Goal: Information Seeking & Learning: Find specific page/section

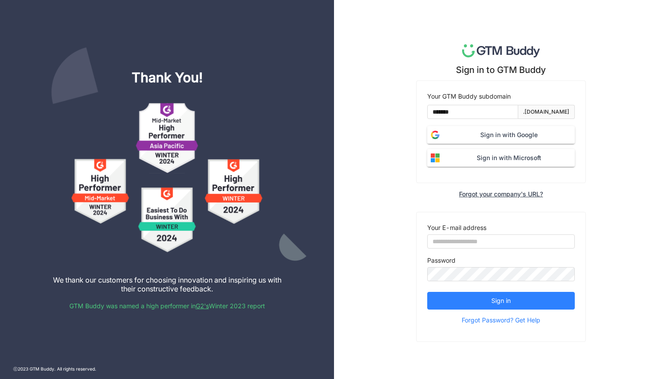
click at [498, 133] on span "Sign in with Google" at bounding box center [509, 135] width 132 height 10
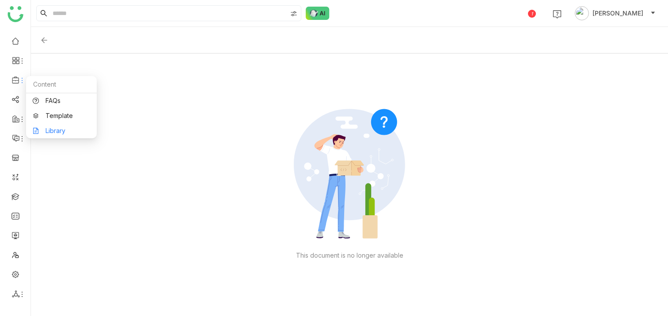
click at [51, 128] on link "Library" at bounding box center [61, 131] width 57 height 6
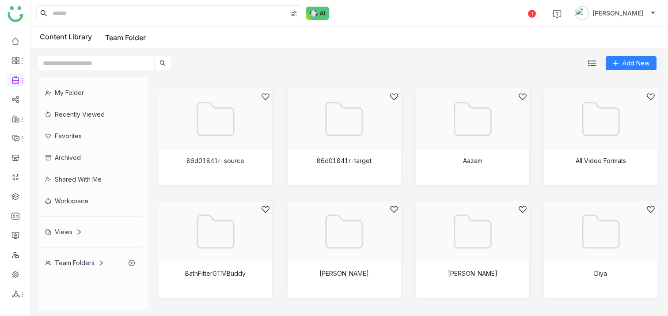
scroll to position [100, 0]
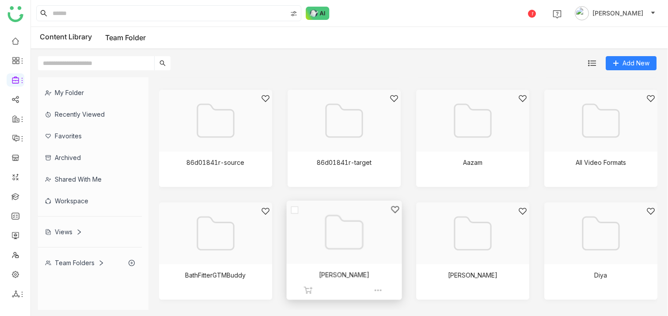
click at [342, 235] on div at bounding box center [341, 243] width 100 height 76
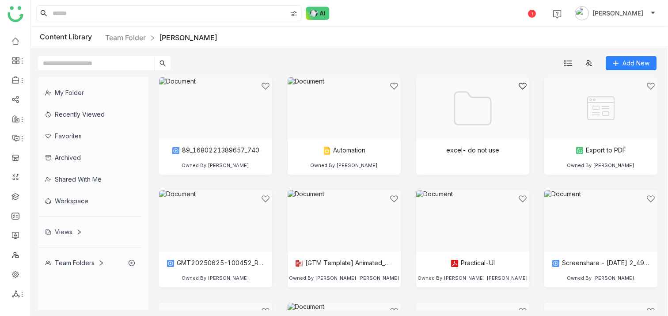
click at [106, 11] on input at bounding box center [169, 13] width 236 height 15
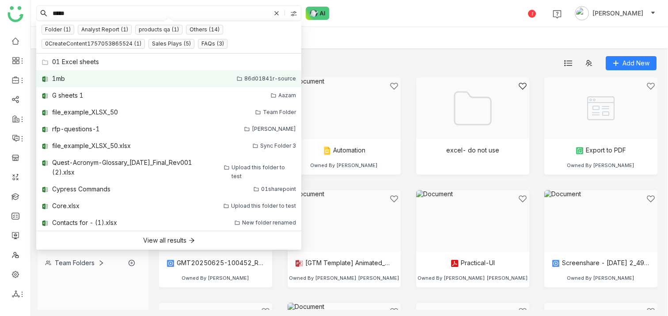
type input "*****"
click at [68, 80] on link "1mb 86d01841r-source" at bounding box center [168, 78] width 265 height 17
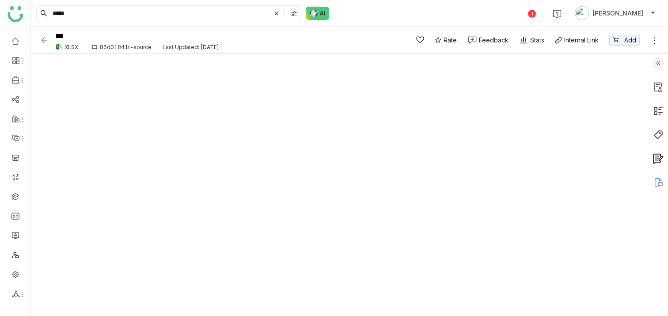
click at [655, 64] on img at bounding box center [658, 63] width 11 height 11
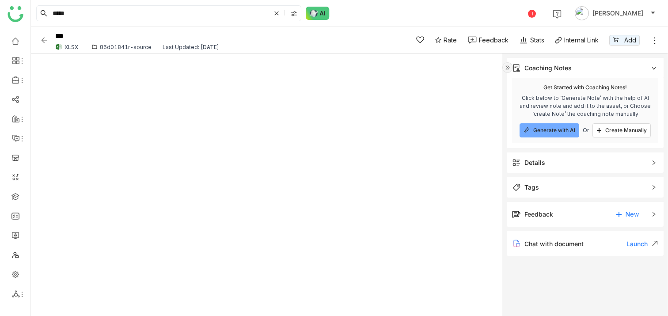
click at [553, 158] on span "Details" at bounding box center [579, 163] width 134 height 10
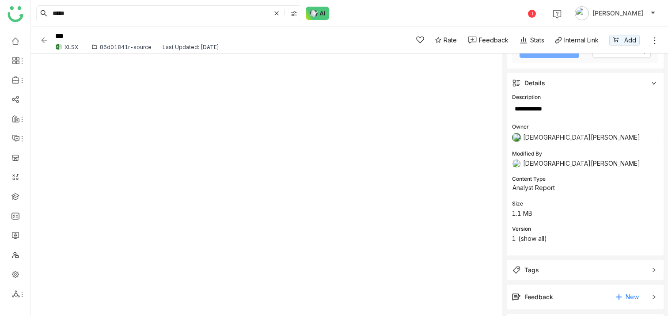
scroll to position [81, 0]
click at [89, 10] on input "*****" at bounding box center [161, 13] width 220 height 15
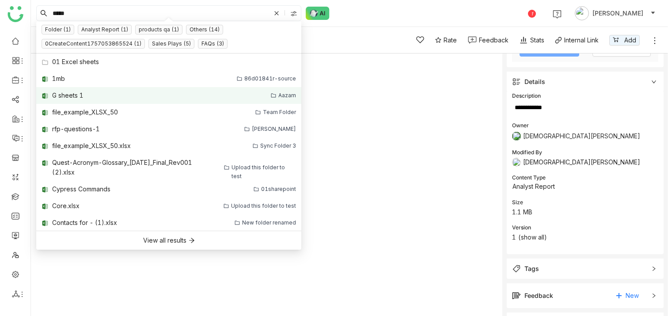
click at [76, 95] on div "G sheets 1" at bounding box center [67, 96] width 31 height 10
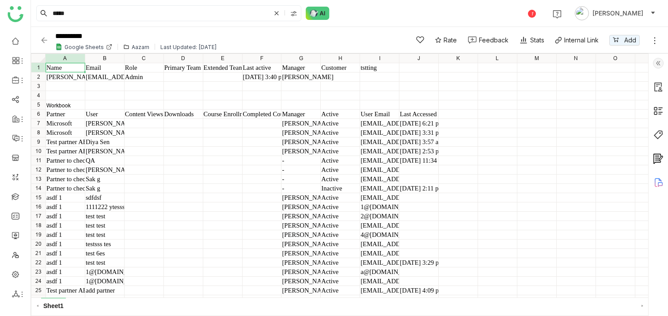
click at [661, 62] on img at bounding box center [658, 63] width 11 height 11
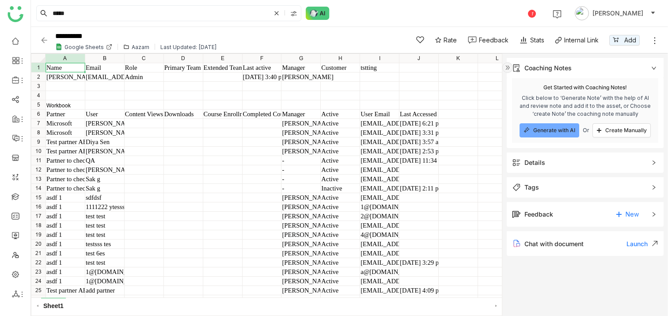
click at [578, 163] on span "Details" at bounding box center [579, 163] width 134 height 10
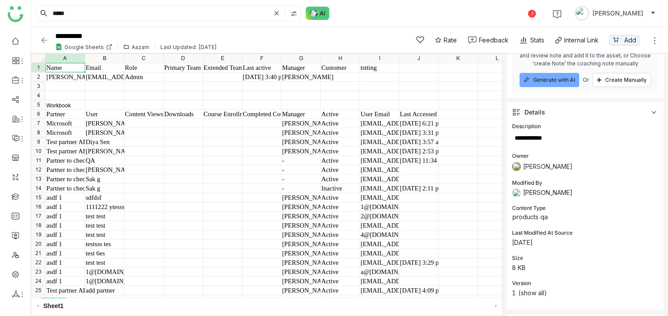
scroll to position [51, 0]
click at [79, 12] on input "*****" at bounding box center [161, 13] width 220 height 15
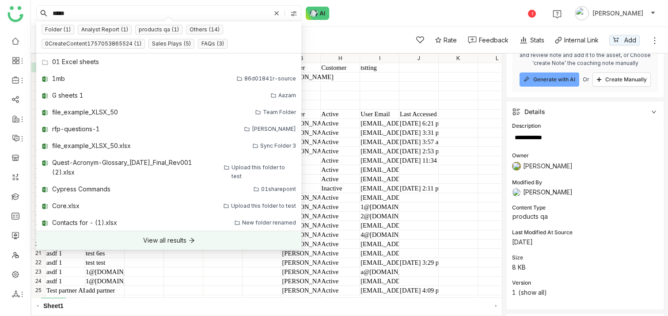
click at [171, 241] on div "View all results" at bounding box center [164, 241] width 43 height 10
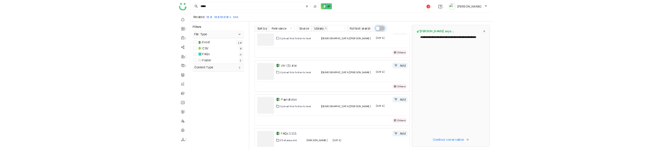
scroll to position [874, 0]
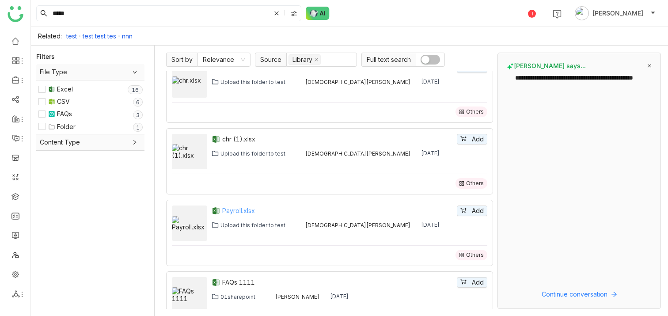
click at [242, 212] on div "Payroll.xlsx" at bounding box center [338, 211] width 233 height 10
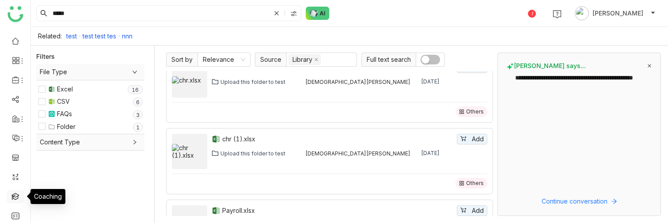
scroll to position [84, 0]
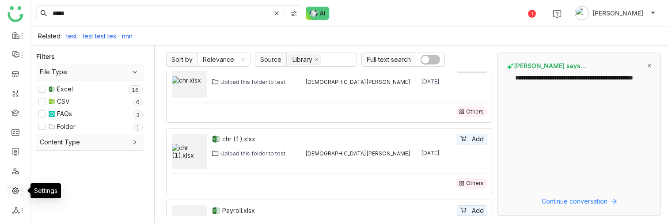
click at [14, 190] on link at bounding box center [15, 190] width 8 height 8
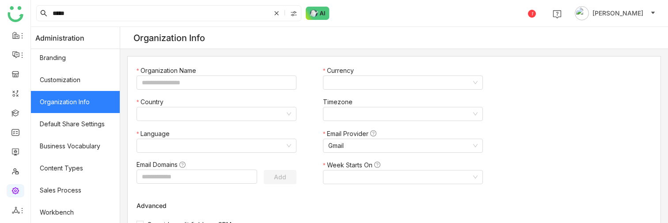
scroll to position [137, 0]
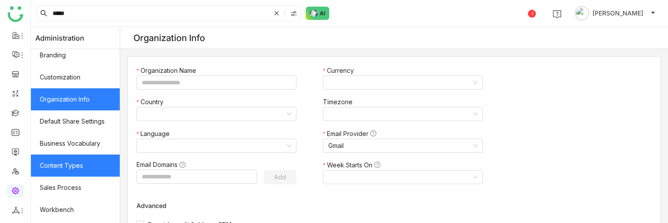
click at [69, 160] on link "Content Types" at bounding box center [75, 166] width 89 height 22
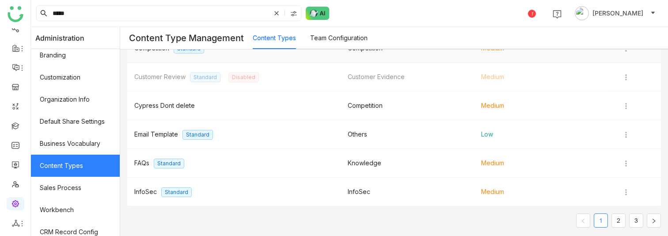
scroll to position [178, 0]
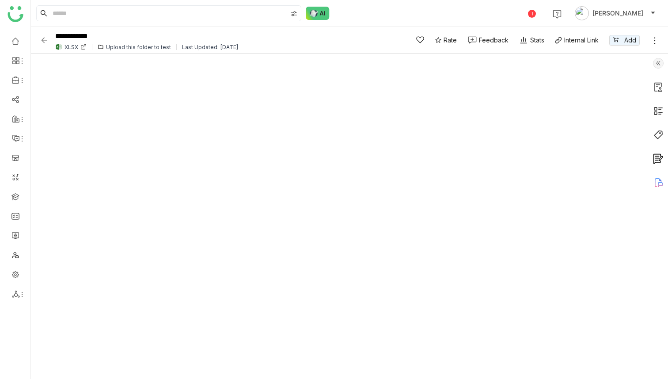
click at [657, 64] on img at bounding box center [658, 63] width 11 height 11
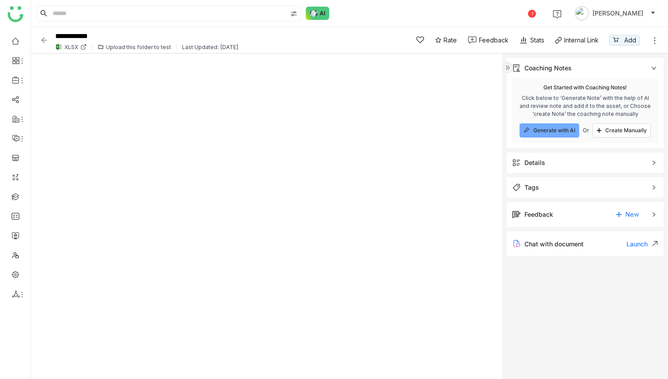
click at [585, 163] on span "Details" at bounding box center [579, 163] width 134 height 10
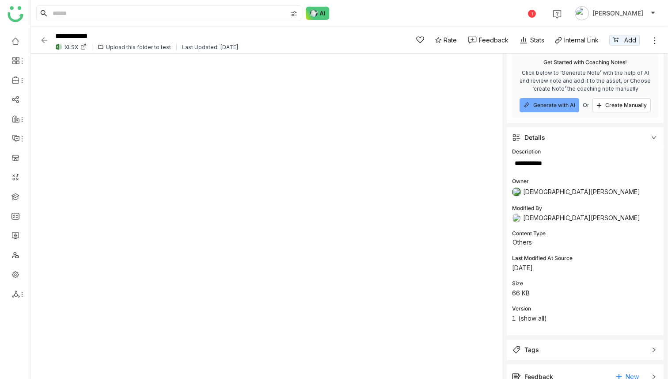
scroll to position [73, 0]
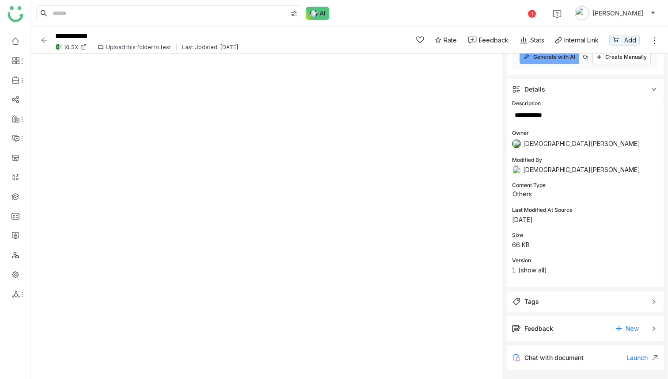
click at [562, 300] on span "Tags" at bounding box center [579, 302] width 134 height 10
click at [328, 46] on div "XLSX Upload this folder to test Last Updated: Sep 23, 2025" at bounding box center [224, 46] width 343 height 7
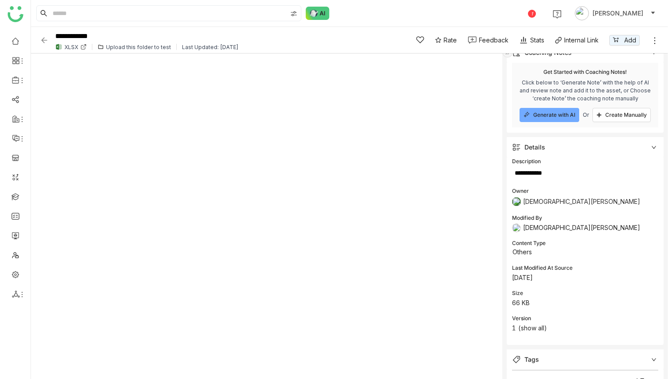
scroll to position [0, 0]
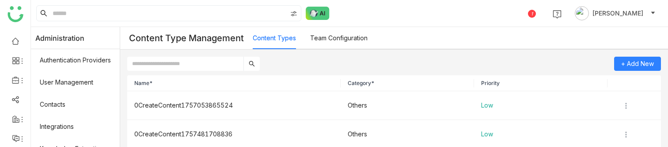
click at [469, 21] on div "1 Deepa Kushwaha" at bounding box center [349, 13] width 637 height 27
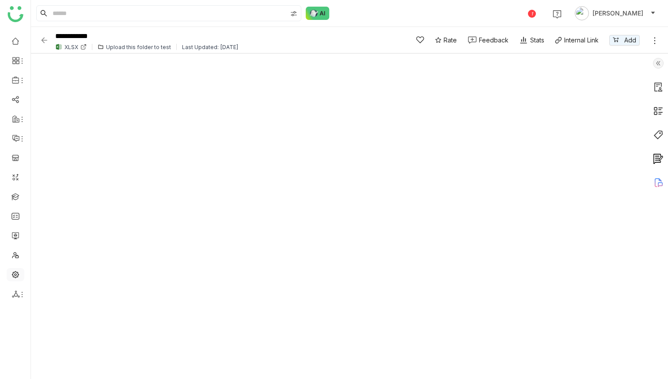
click at [15, 274] on link at bounding box center [15, 274] width 8 height 8
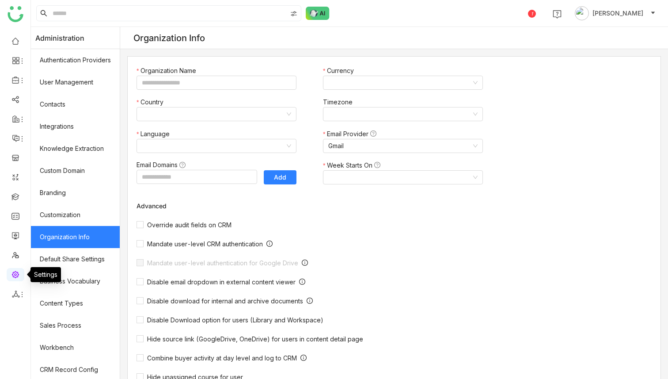
type input "*******"
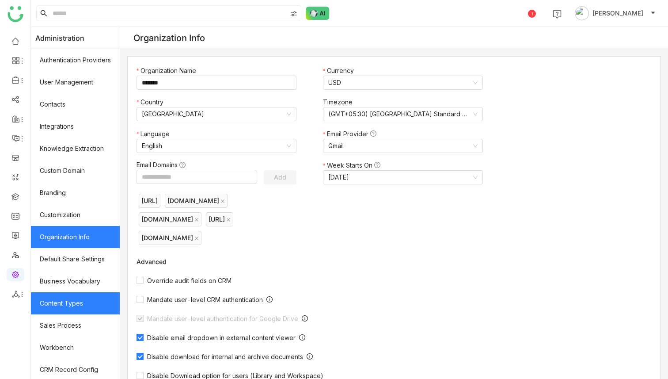
click at [79, 300] on link "Content Types" at bounding box center [75, 303] width 89 height 22
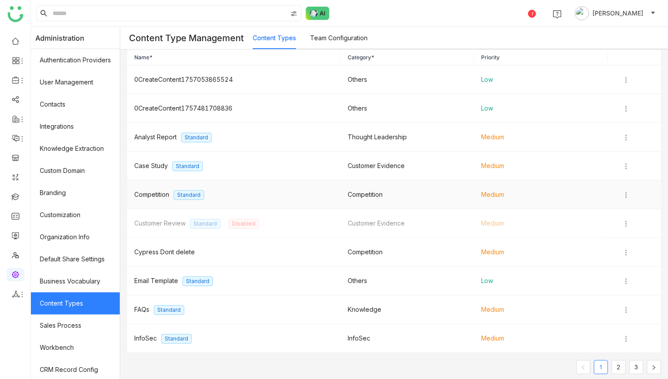
scroll to position [35, 0]
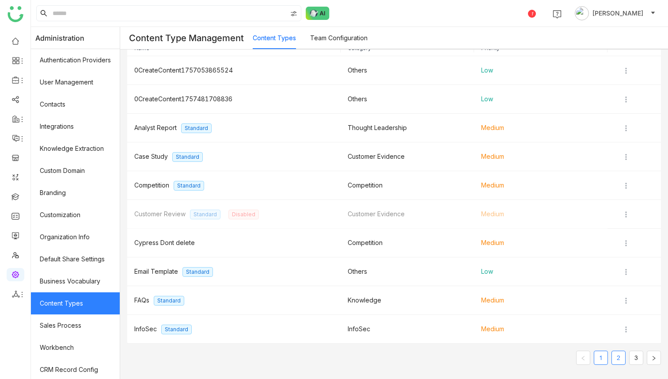
click at [619, 356] on link "2" at bounding box center [618, 357] width 13 height 13
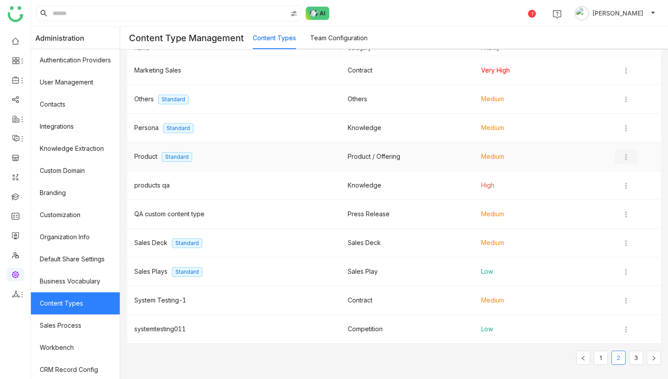
click at [627, 157] on img at bounding box center [626, 156] width 9 height 9
click at [634, 169] on li "Edit" at bounding box center [636, 174] width 43 height 17
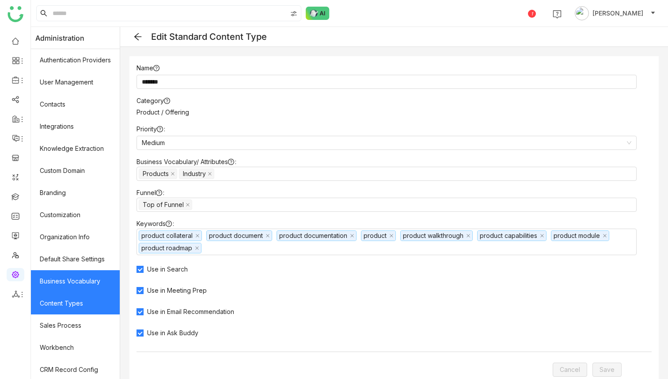
click at [84, 277] on link "Business Vocabulary" at bounding box center [75, 281] width 89 height 22
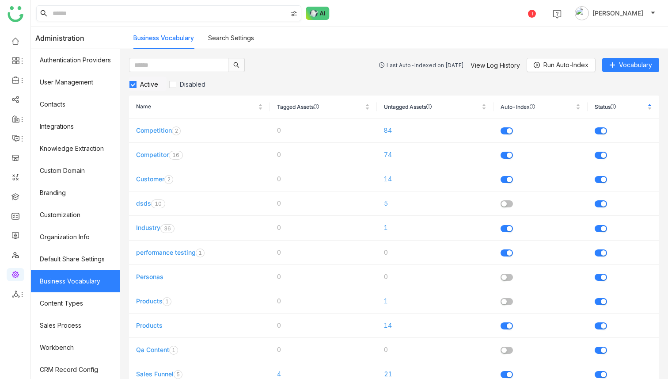
click at [109, 18] on input at bounding box center [169, 13] width 236 height 15
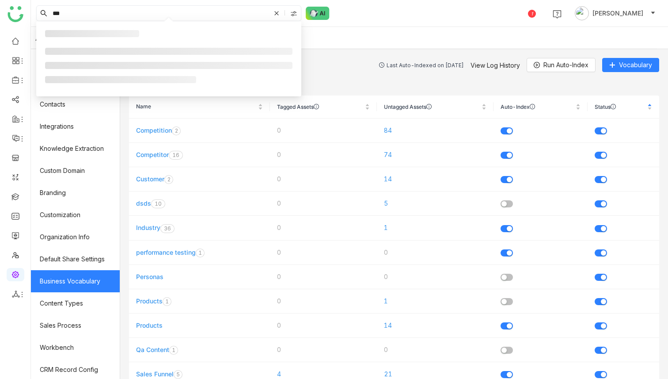
type input "***"
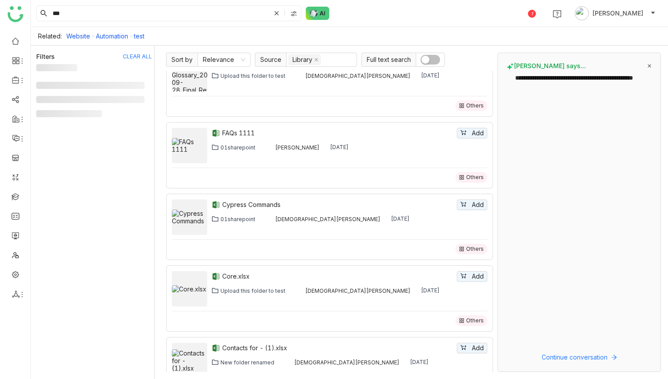
scroll to position [379, 0]
click at [234, 203] on div "Cypress Commands" at bounding box center [338, 204] width 233 height 10
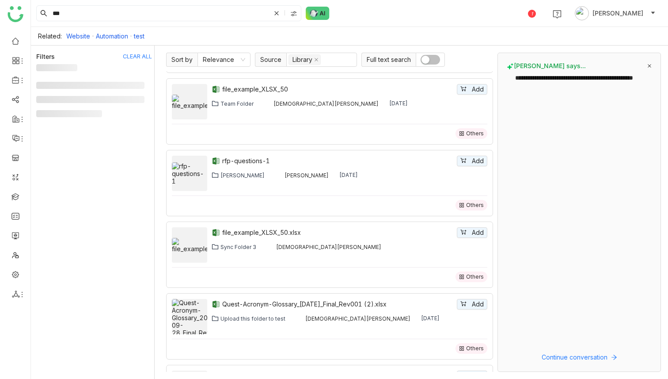
scroll to position [0, 0]
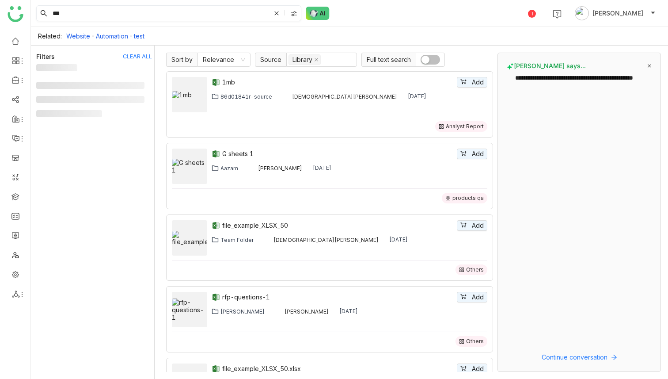
click at [101, 11] on input "***" at bounding box center [161, 13] width 220 height 15
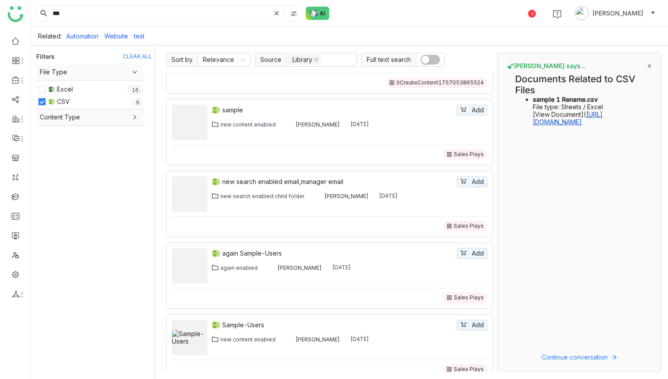
scroll to position [124, 0]
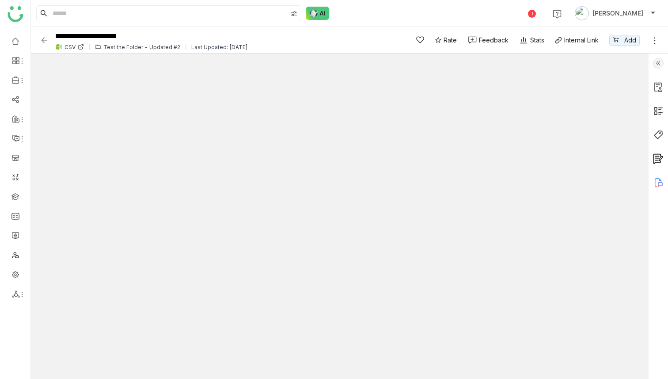
type input "*"
click at [67, 46] on div "CSV" at bounding box center [70, 47] width 11 height 7
click at [57, 46] on img at bounding box center [58, 46] width 7 height 7
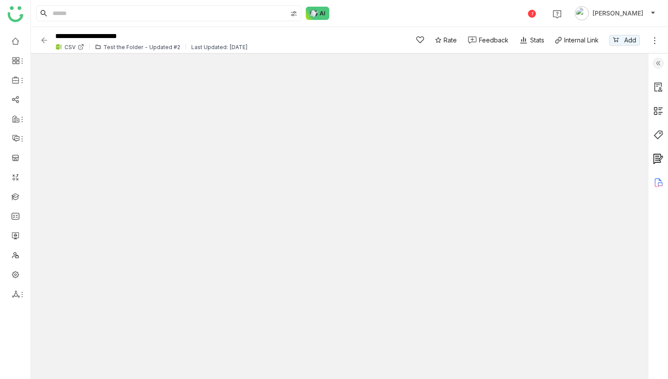
click at [57, 46] on img at bounding box center [58, 46] width 7 height 7
click at [80, 46] on icon at bounding box center [81, 48] width 4 height 4
click at [58, 45] on img at bounding box center [58, 46] width 7 height 7
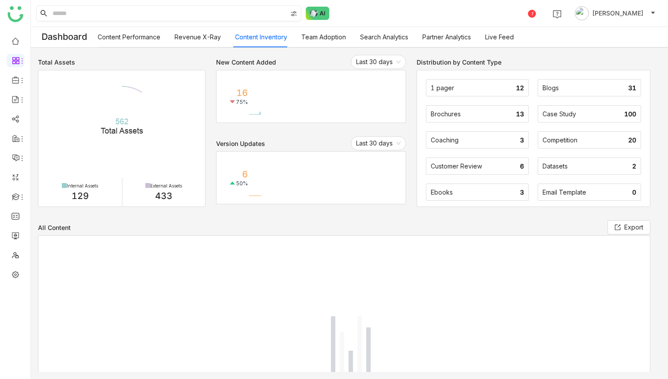
click at [107, 13] on input at bounding box center [169, 13] width 236 height 15
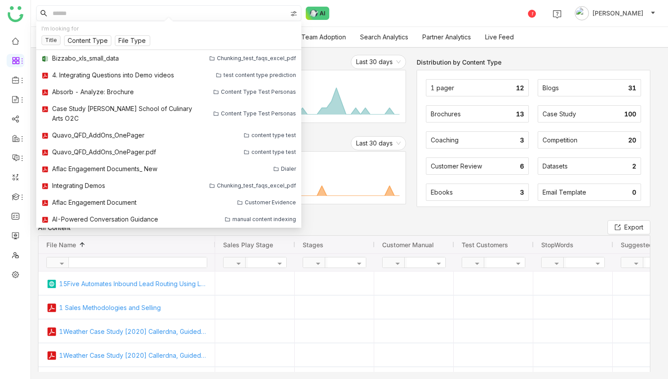
paste input "**********"
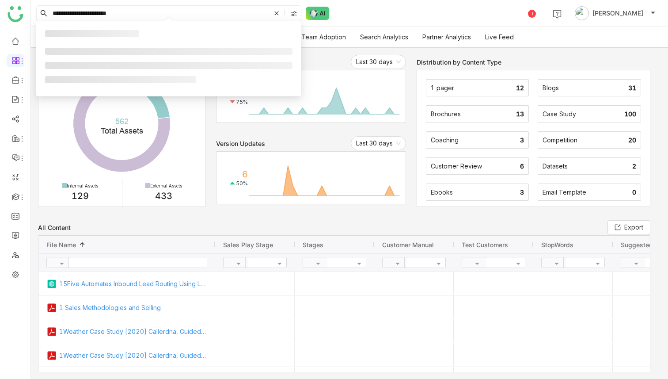
click at [107, 13] on input "**********" at bounding box center [161, 13] width 220 height 15
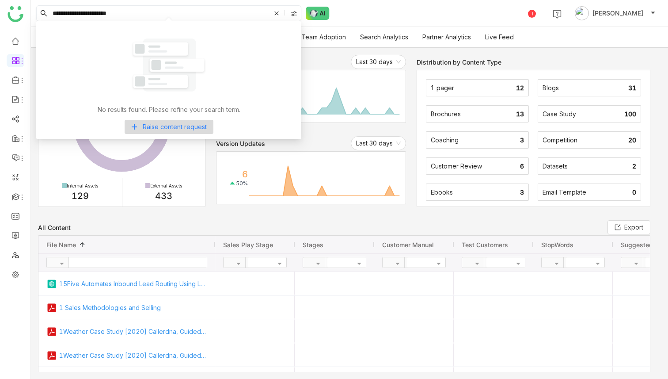
click at [107, 13] on input "**********" at bounding box center [161, 13] width 220 height 15
type input "***"
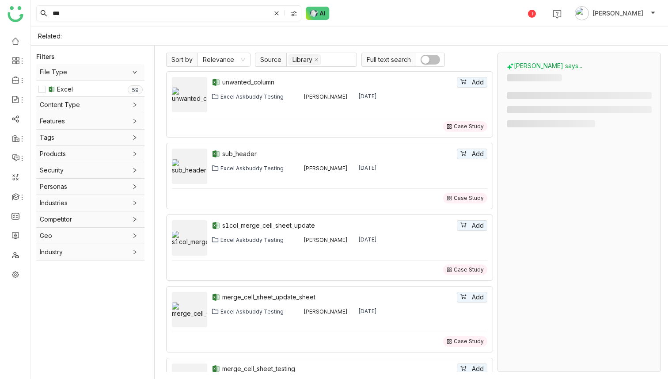
click at [69, 15] on input "***" at bounding box center [161, 13] width 220 height 15
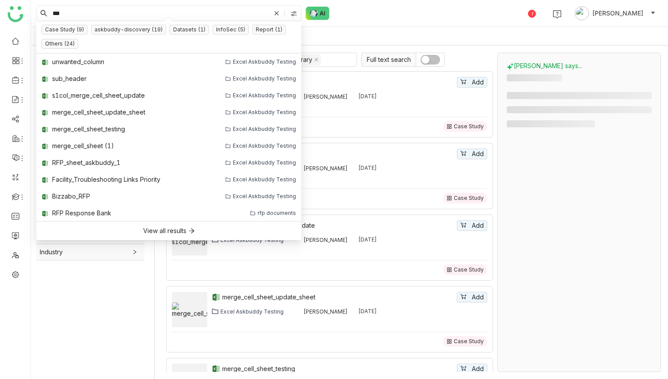
click at [69, 15] on input "***" at bounding box center [161, 13] width 220 height 15
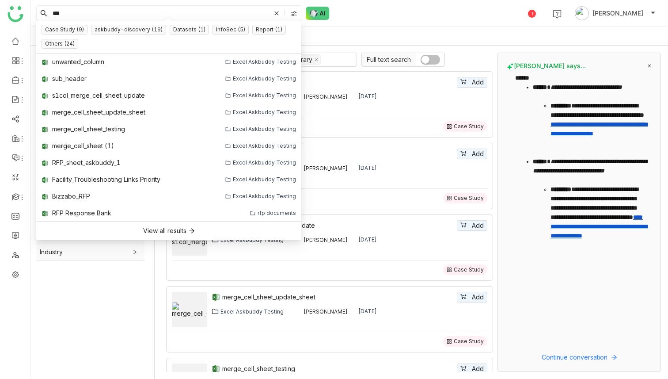
click at [64, 10] on input "***" at bounding box center [161, 13] width 220 height 15
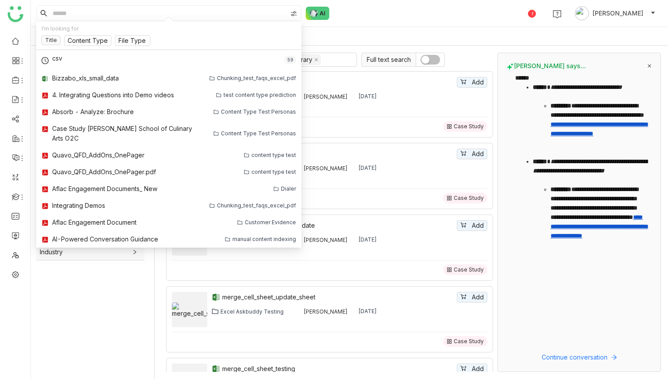
click at [106, 316] on div "File Type Excel 0 1 2 3 4 5 6 7 8 9 0 1 2 3 4 5 6 7 8 9 Content Type Others 0 1…" at bounding box center [95, 218] width 118 height 309
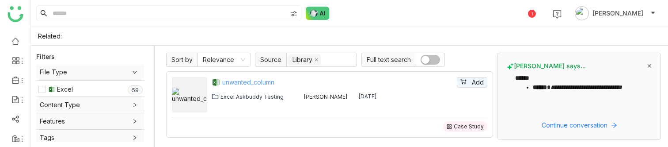
click at [239, 80] on div "unwanted_column" at bounding box center [338, 82] width 233 height 10
click at [78, 13] on input at bounding box center [169, 13] width 236 height 15
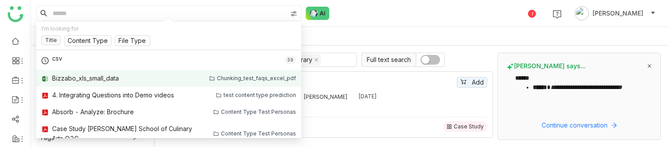
click at [80, 76] on div "Bizzabo_xls_small_data" at bounding box center [85, 78] width 67 height 10
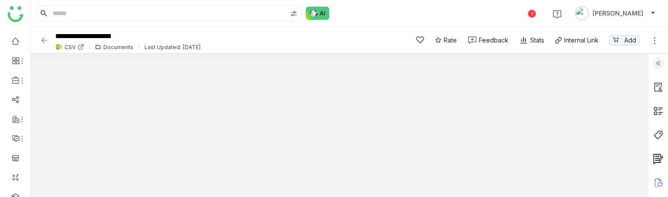
click at [656, 64] on img at bounding box center [658, 63] width 11 height 11
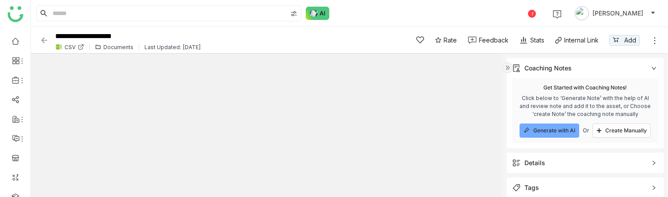
click at [546, 146] on span "Details" at bounding box center [579, 163] width 134 height 10
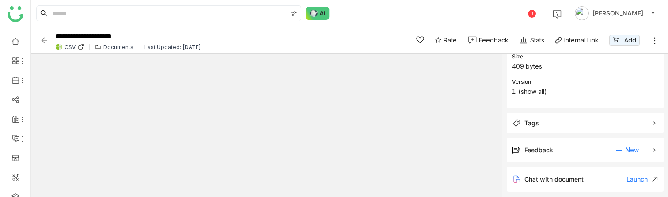
scroll to position [255, 0]
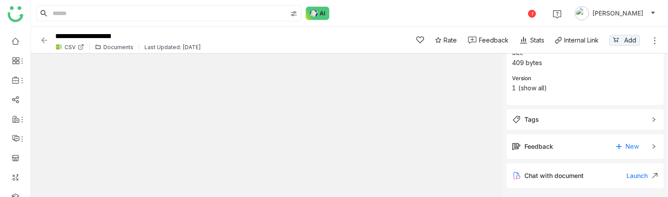
click at [544, 114] on span "Tags" at bounding box center [579, 119] width 134 height 10
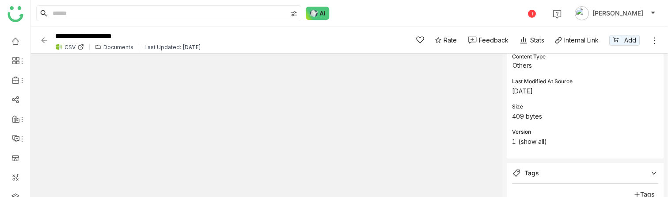
scroll to position [192, 0]
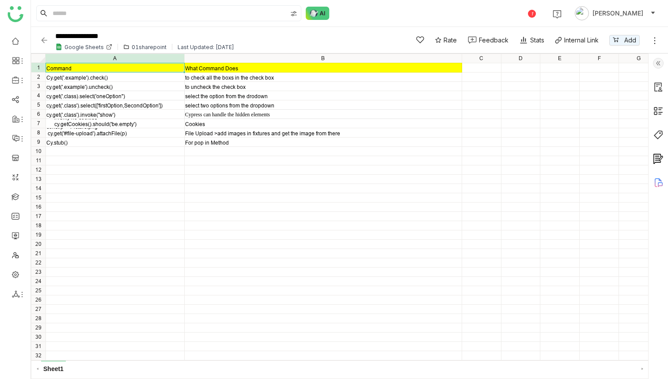
click at [656, 38] on icon at bounding box center [654, 40] width 9 height 9
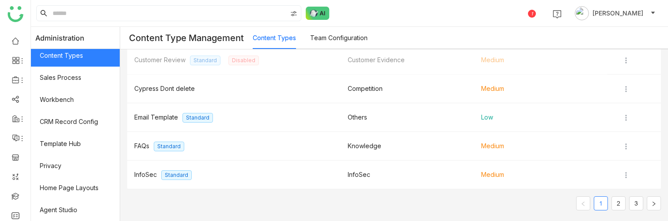
scroll to position [192, 0]
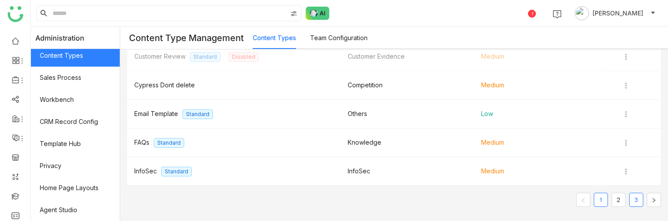
click at [636, 146] on link "3" at bounding box center [636, 200] width 13 height 13
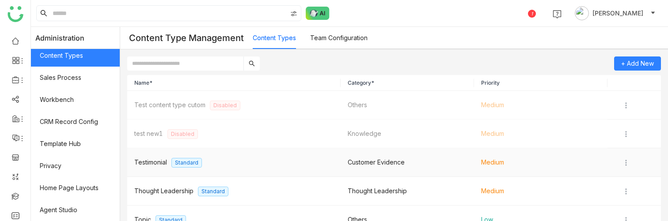
scroll to position [49, 0]
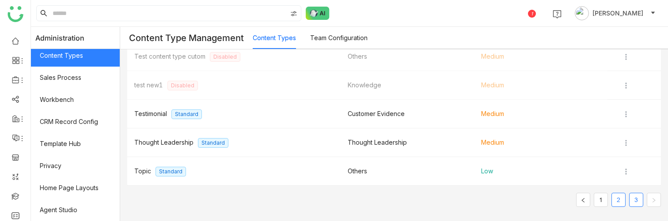
click at [620, 146] on link "2" at bounding box center [618, 200] width 13 height 13
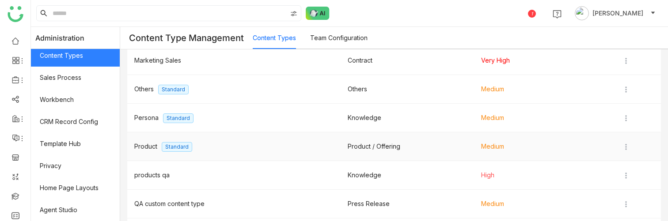
scroll to position [38, 0]
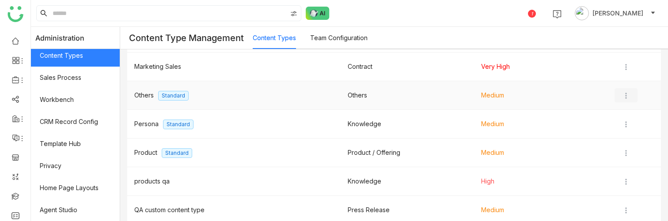
click at [627, 97] on img at bounding box center [626, 95] width 9 height 9
click at [633, 110] on span "Edit" at bounding box center [636, 114] width 11 height 8
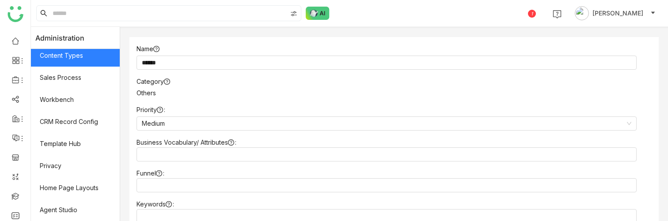
scroll to position [19, 0]
click at [461, 33] on form "Name ****** Category Others Priority Medium Business Vocabulary/ Attributes Fun…" at bounding box center [394, 195] width 548 height 335
click at [465, 46] on div "Name ******" at bounding box center [394, 58] width 515 height 26
